Goal: Information Seeking & Learning: Learn about a topic

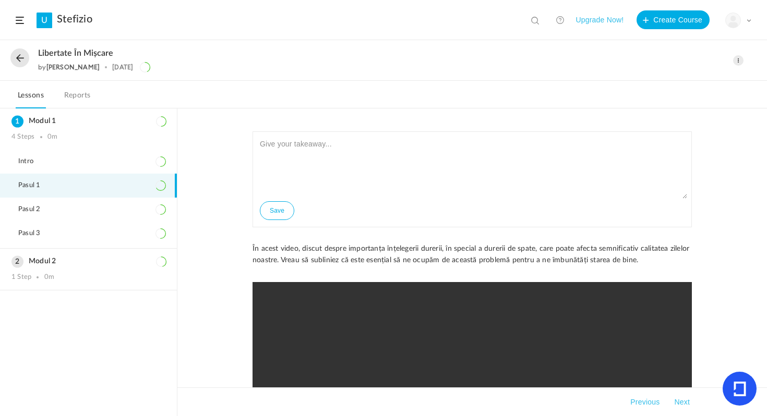
scroll to position [170, 0]
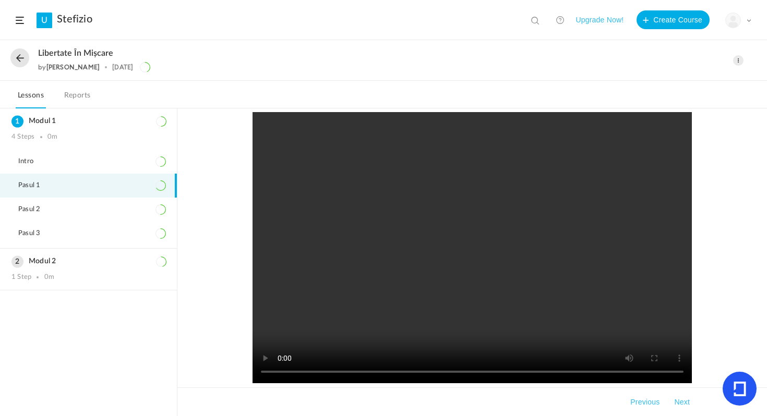
click at [22, 56] on button at bounding box center [19, 57] width 19 height 19
click at [740, 21] on div "User doesn't belong to University" at bounding box center [383, 10] width 767 height 21
click at [744, 21] on div "User doesn't belong to University" at bounding box center [383, 10] width 767 height 21
click at [748, 20] on span at bounding box center [748, 20] width 5 height 5
click at [670, 105] on link "Logout" at bounding box center [701, 103] width 98 height 19
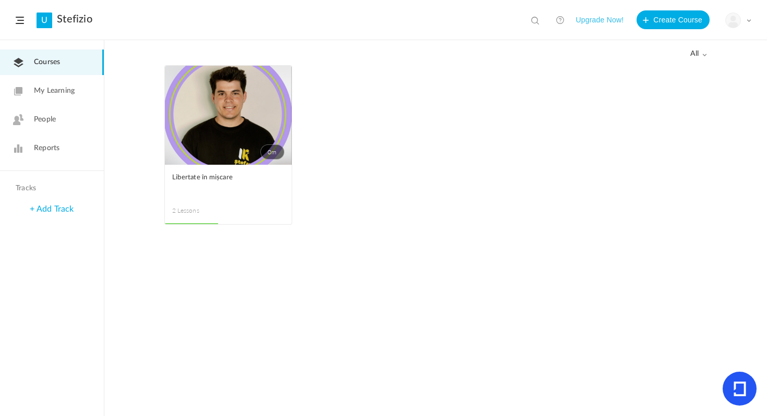
click at [282, 109] on link "0m" at bounding box center [228, 115] width 127 height 99
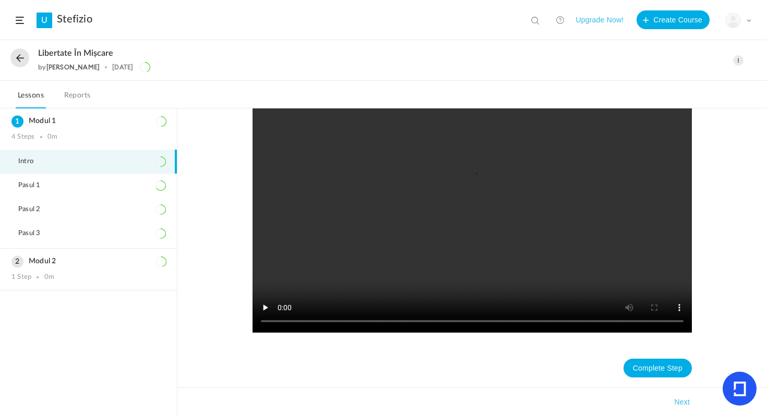
scroll to position [182, 0]
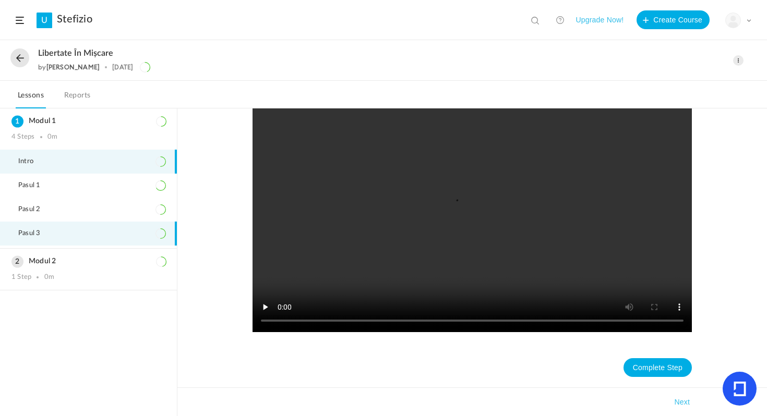
click at [114, 225] on li "Pasul 3" at bounding box center [88, 234] width 177 height 24
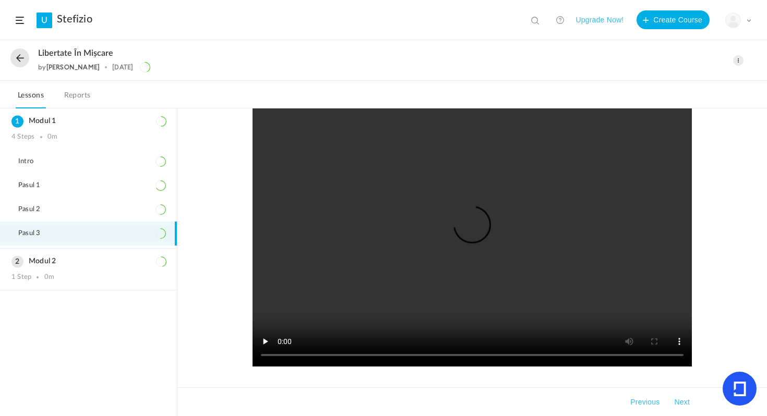
scroll to position [147, 0]
